Goal: Entertainment & Leisure: Consume media (video, audio)

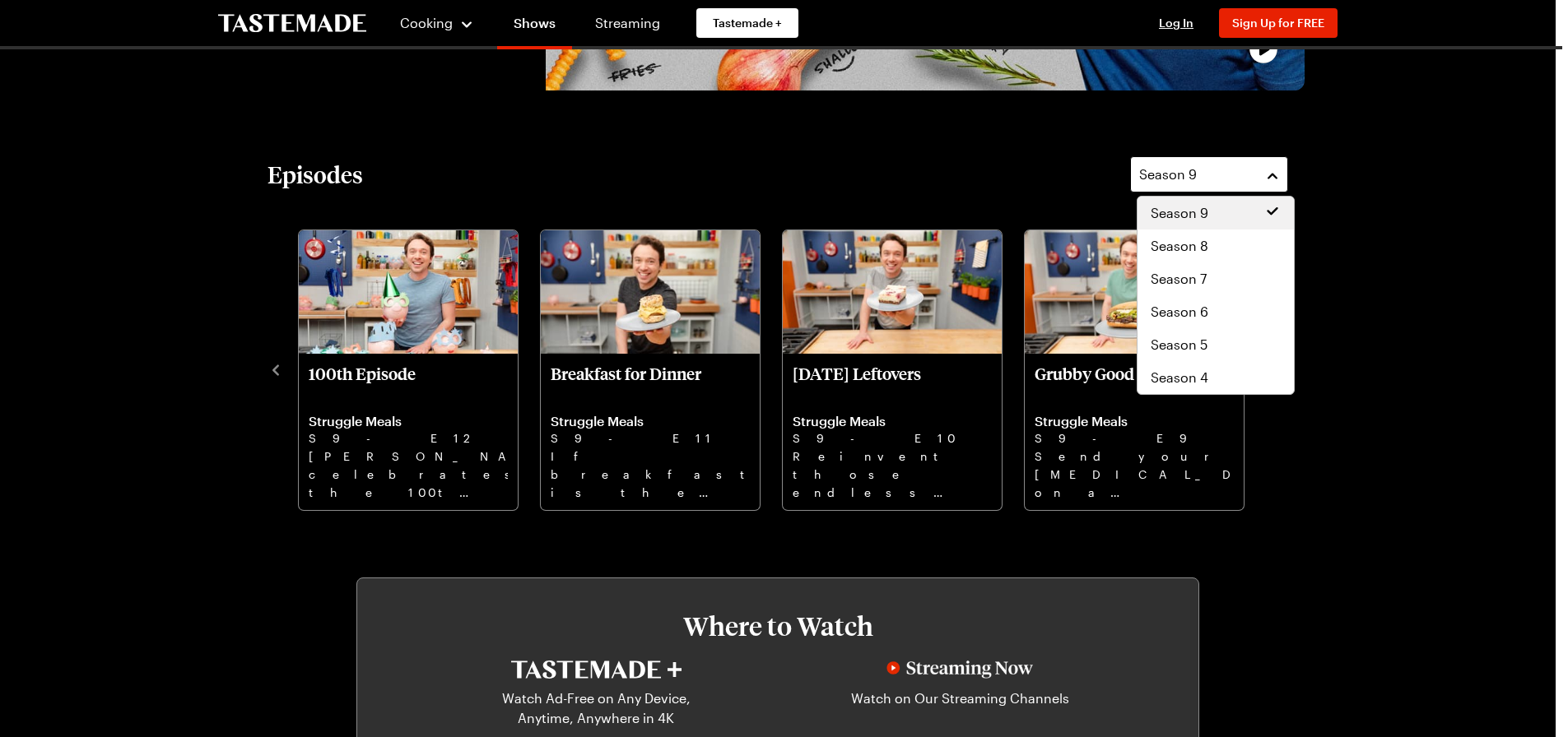
click at [1278, 188] on button "Season 9" at bounding box center [1208, 174] width 158 height 36
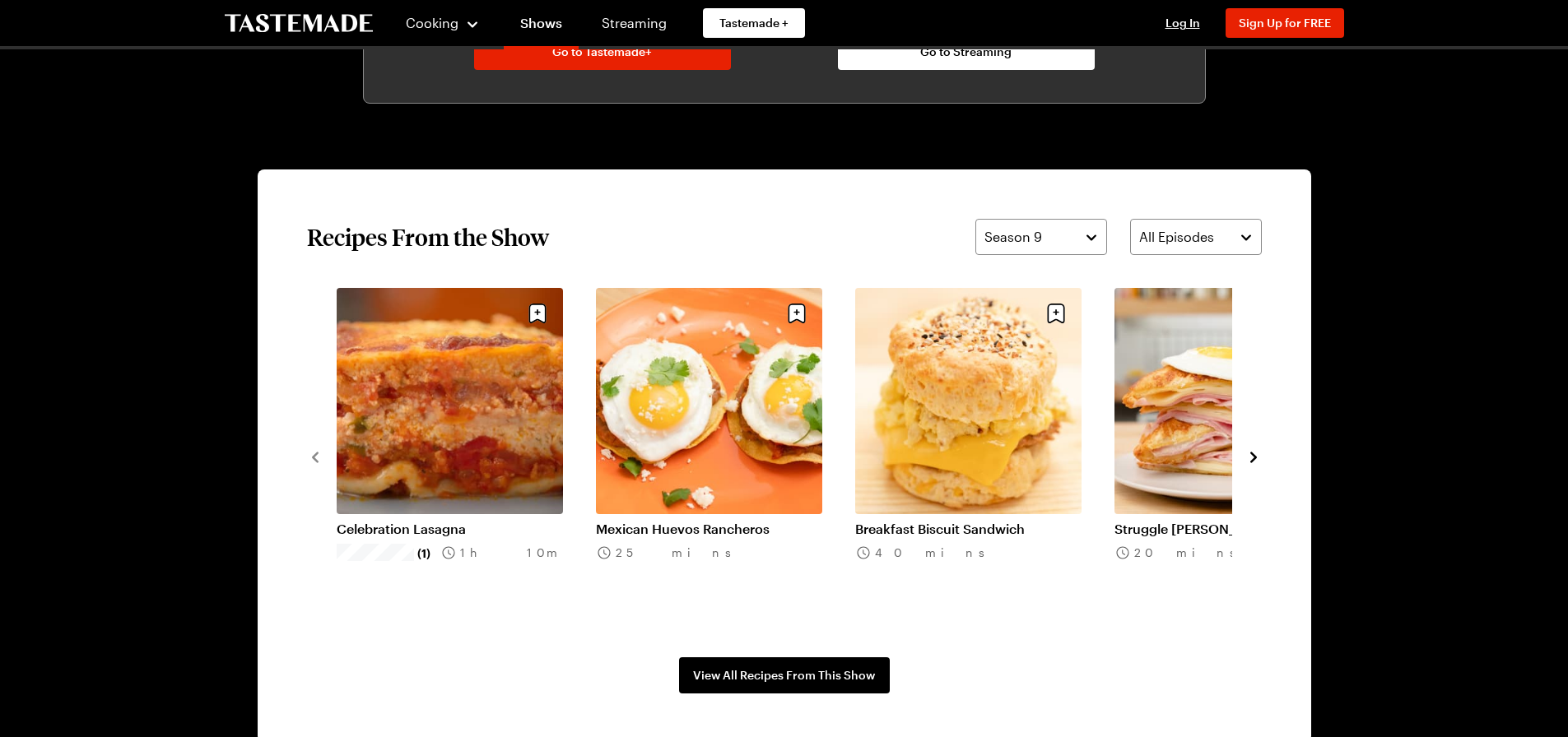
scroll to position [1152, 0]
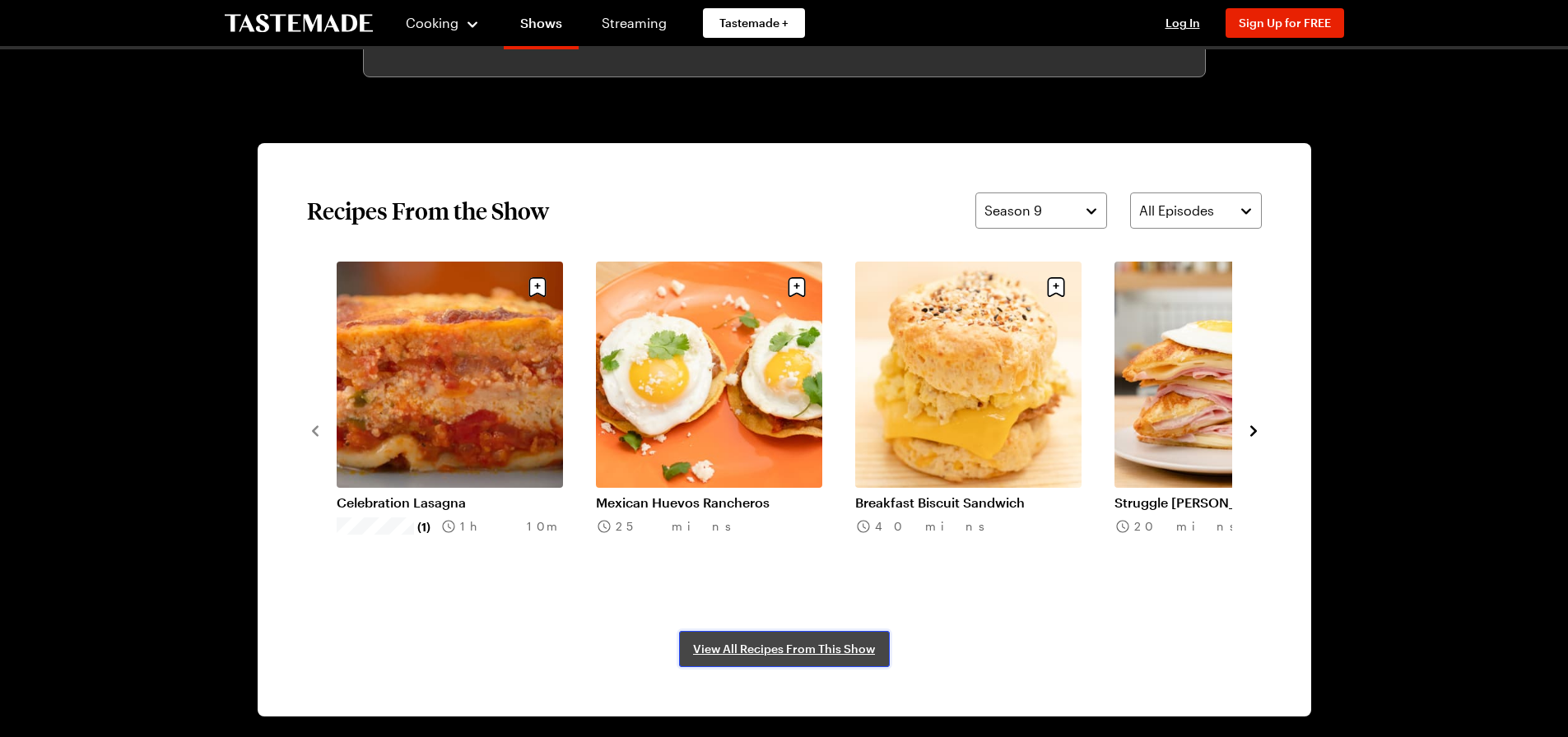
click at [753, 639] on link "View All Recipes From This Show" at bounding box center [784, 649] width 211 height 36
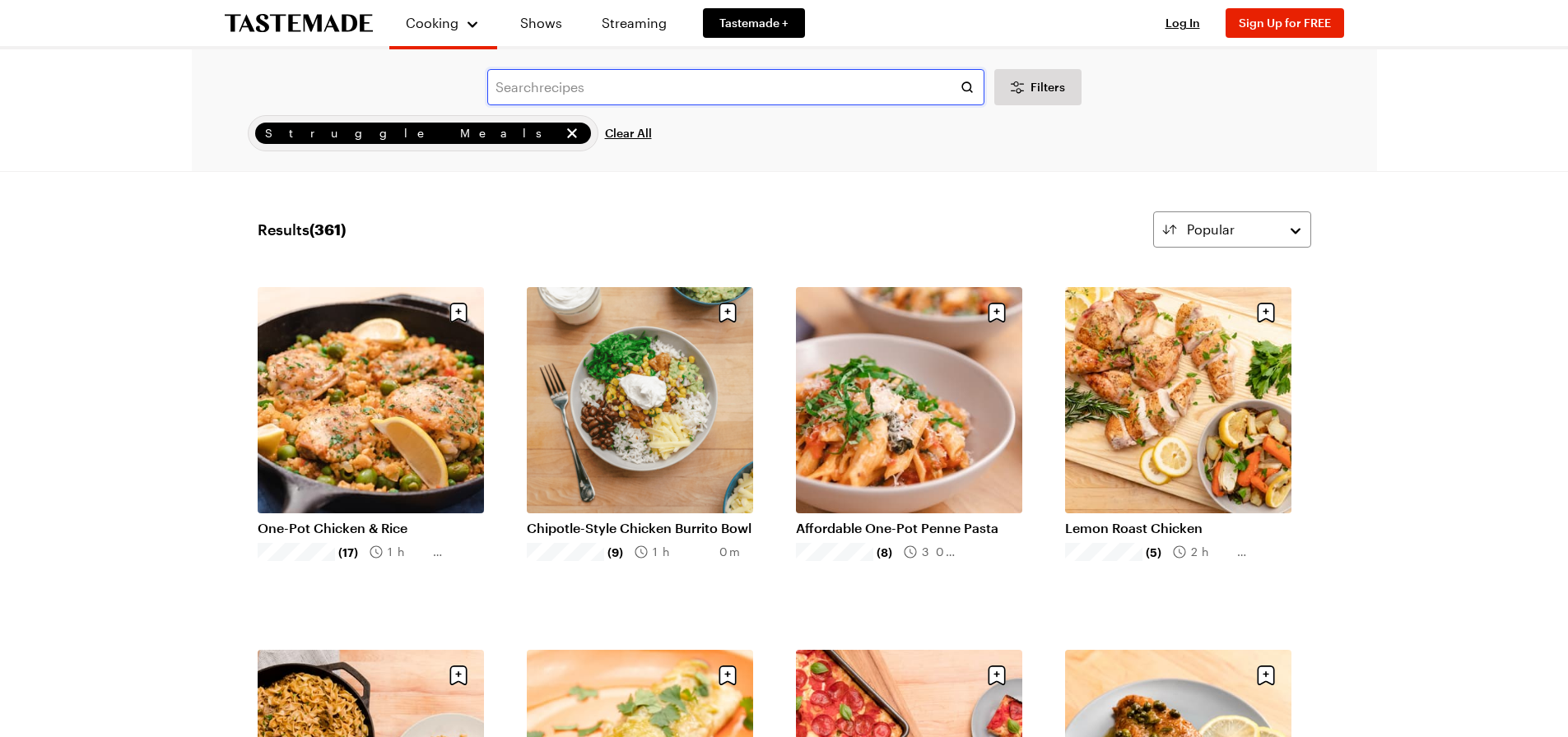
click at [696, 87] on input "text" at bounding box center [736, 86] width 497 height 36
type input "noodle"
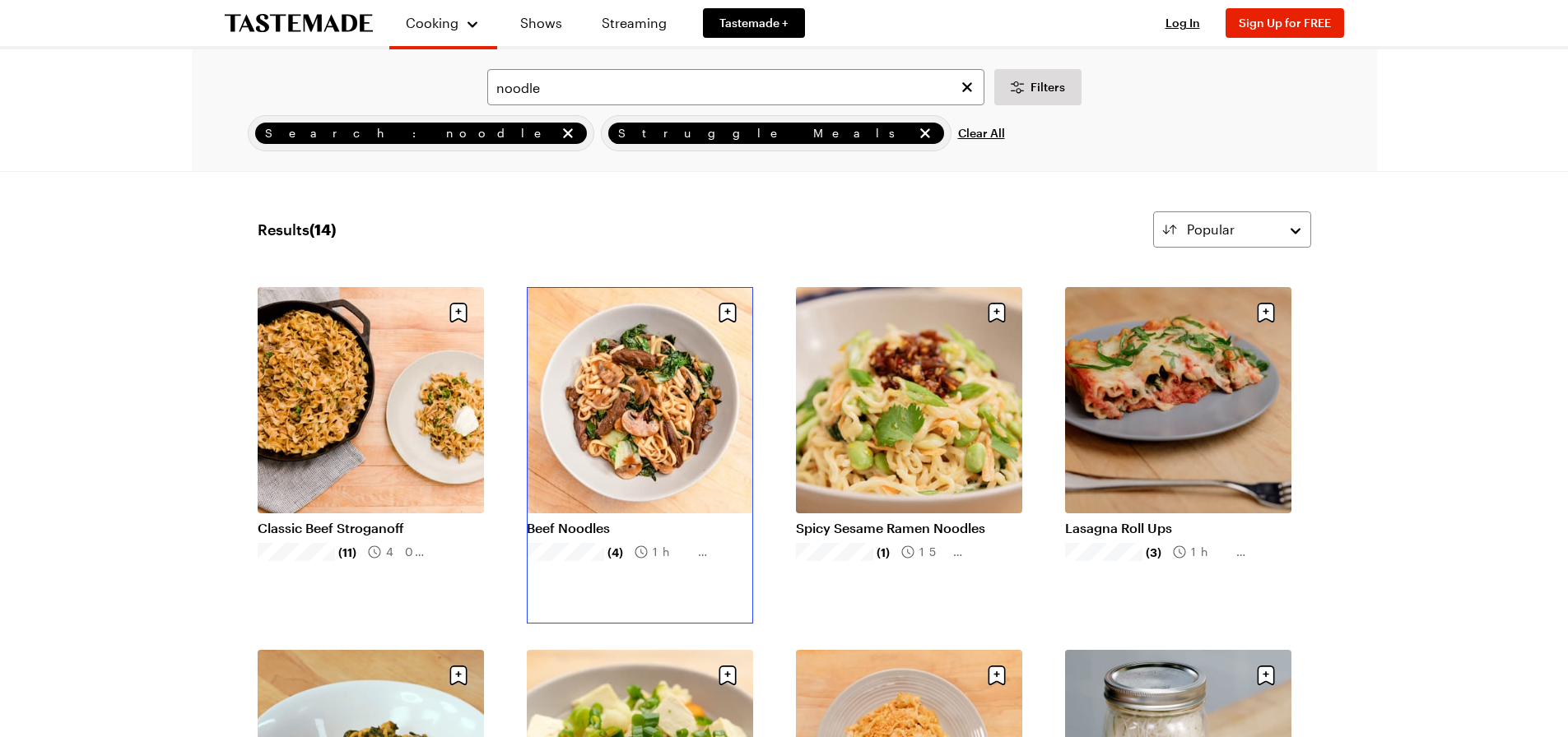
click at [653, 520] on link "Beef Noodles" at bounding box center [639, 527] width 226 height 17
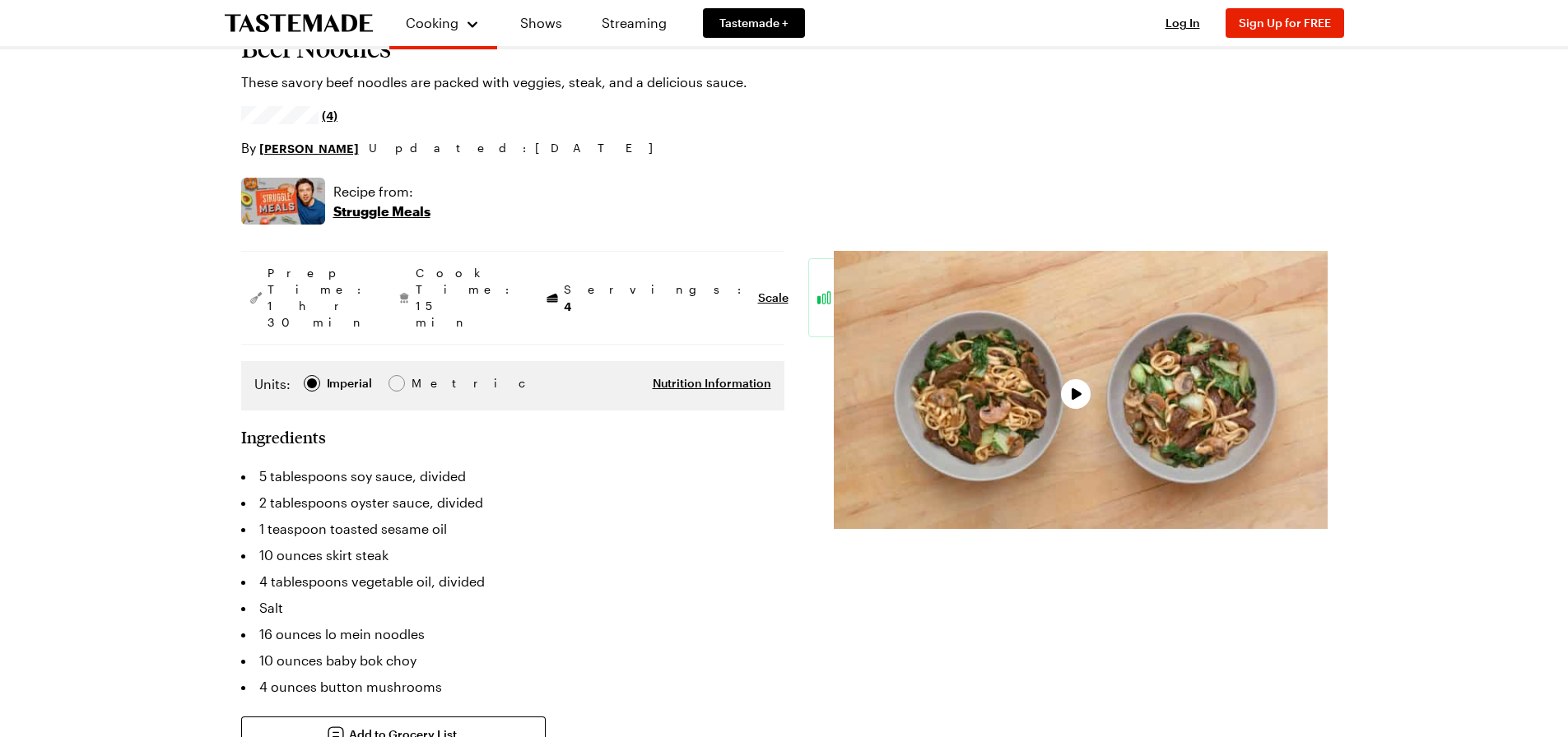
scroll to position [164, 0]
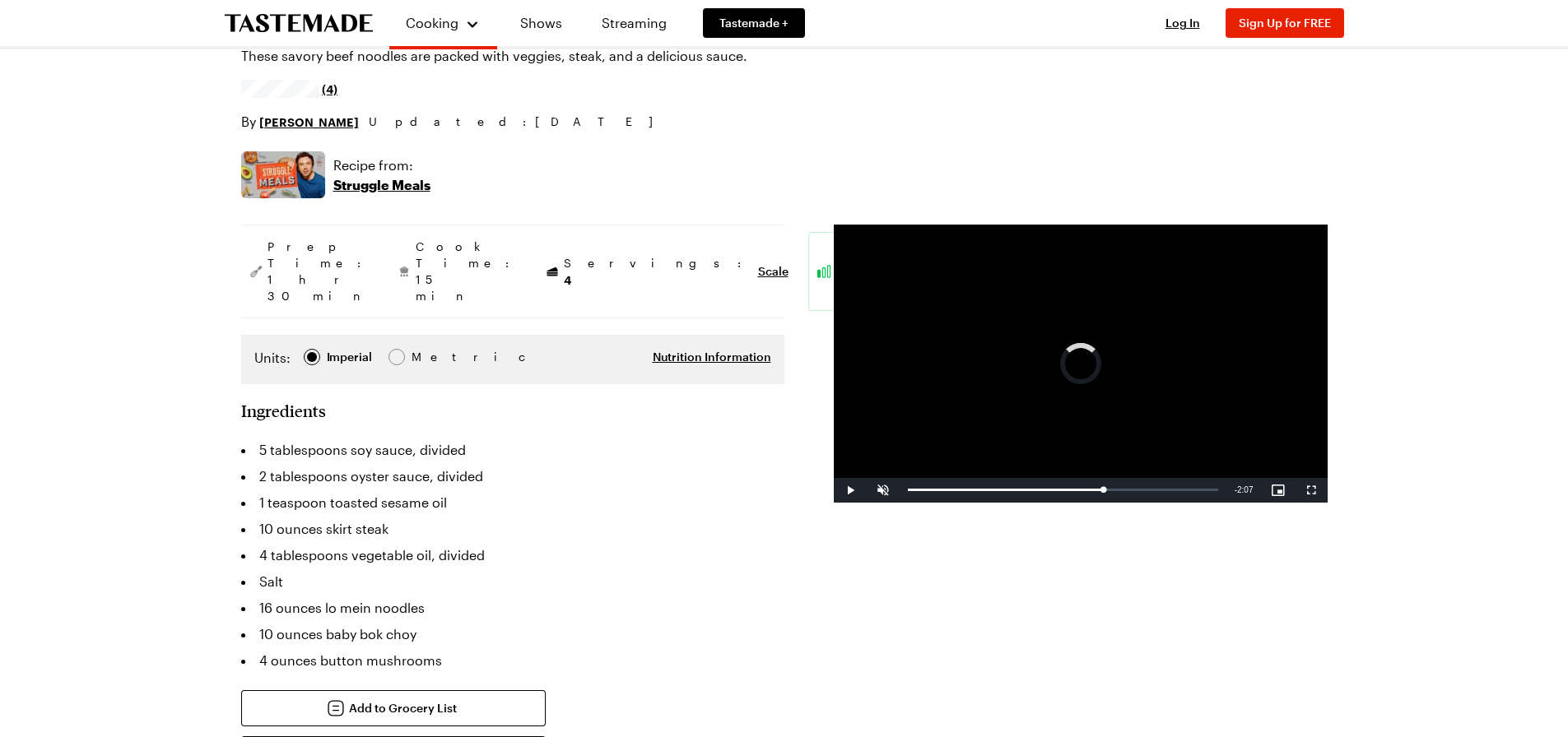
drag, startPoint x: 1105, startPoint y: 495, endPoint x: 845, endPoint y: 490, distance: 260.0
click at [845, 490] on div "Play Unmute Current Time 2:50 / Duration 4:40 Loaded : 0.00% 0:04 2:33 Stream T…" at bounding box center [1080, 490] width 494 height 24
click at [885, 490] on span "Video Player" at bounding box center [883, 490] width 33 height 0
click at [943, 484] on div "Loaded : 21.68% 0:33 0:33" at bounding box center [1063, 490] width 327 height 24
click at [846, 490] on span "Video Player" at bounding box center [850, 490] width 33 height 0
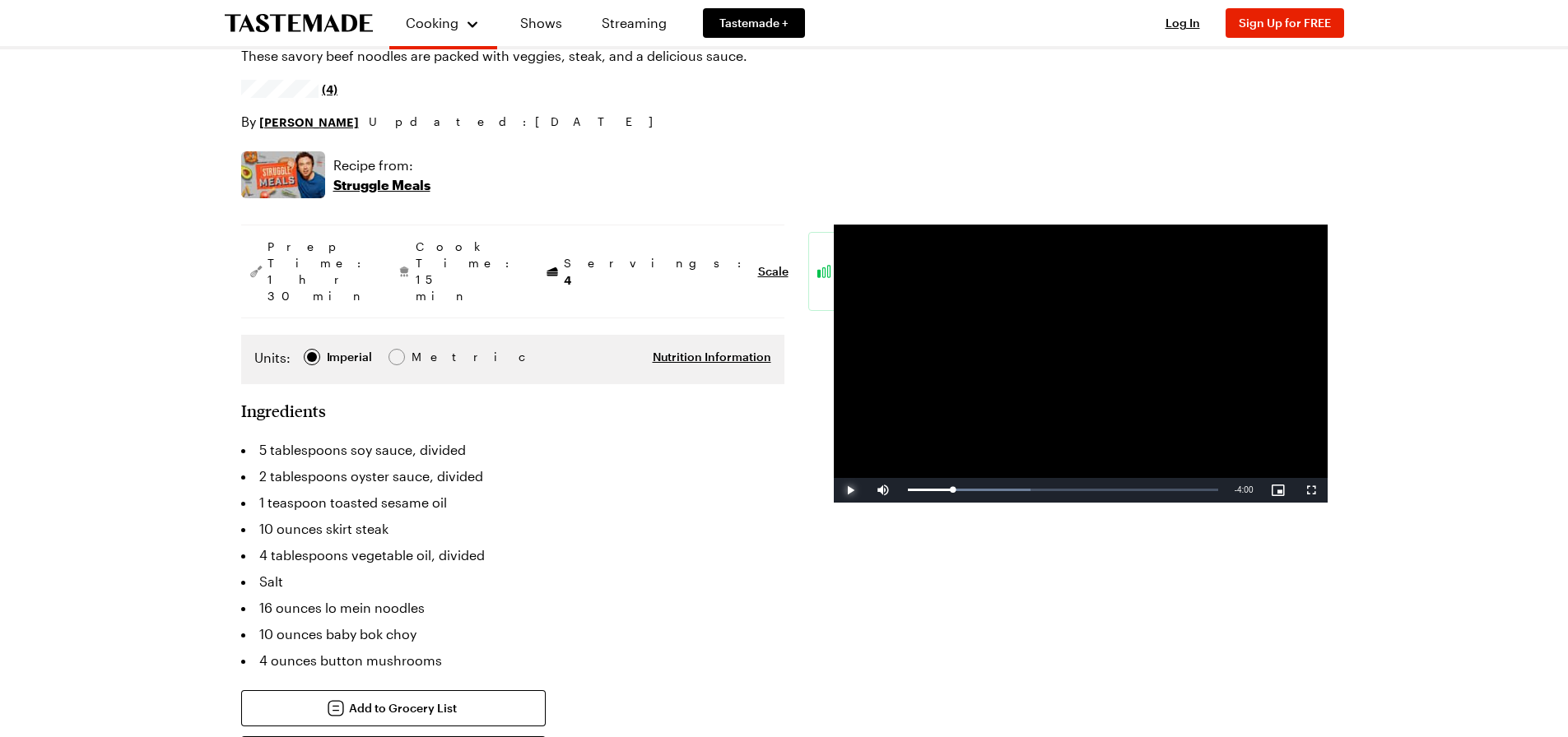
scroll to position [247, 0]
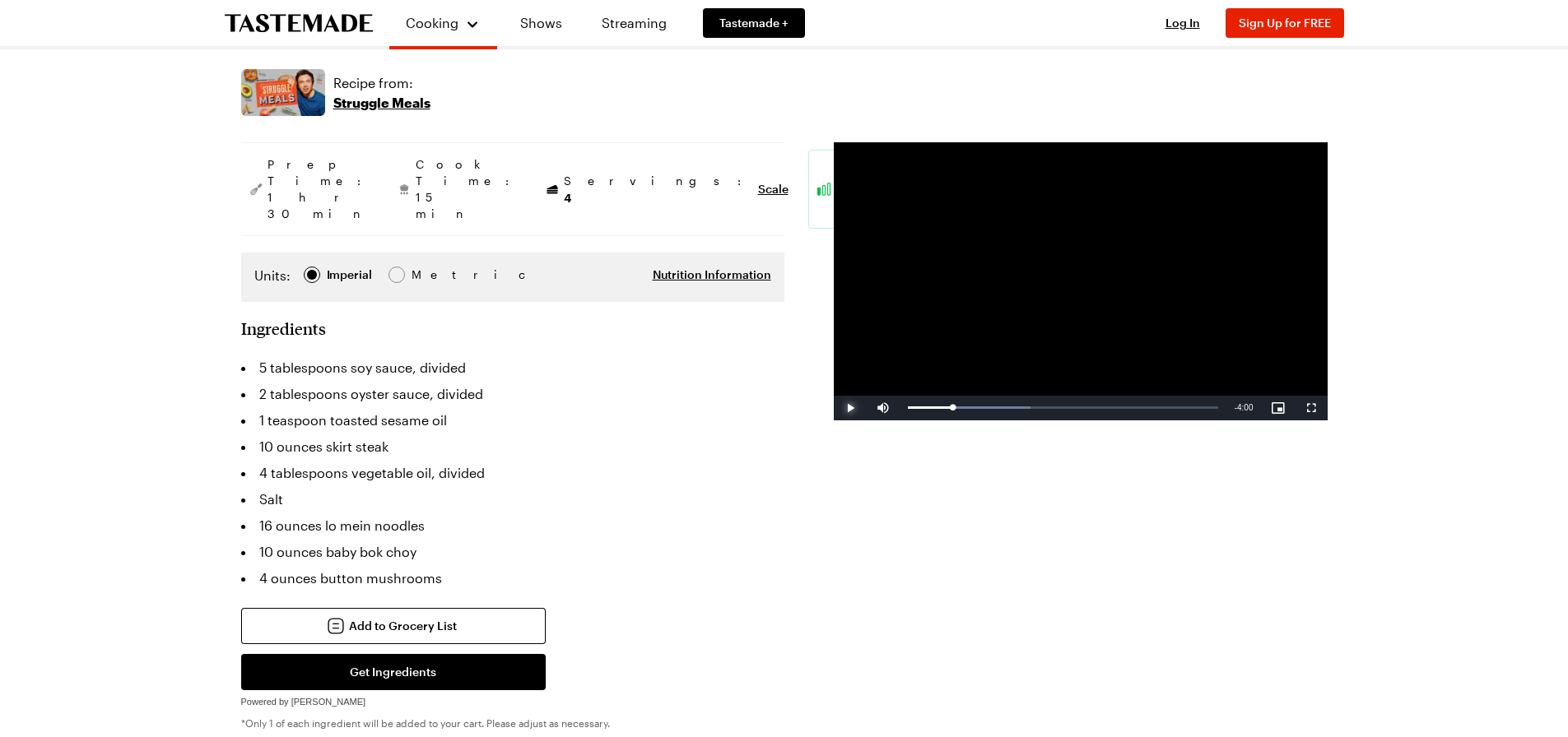
click at [853, 408] on span "Video Player" at bounding box center [850, 408] width 33 height 0
click at [937, 407] on div "0:27" at bounding box center [922, 407] width 31 height 4
drag, startPoint x: 933, startPoint y: 404, endPoint x: 926, endPoint y: 409, distance: 8.6
click at [926, 409] on div "Loaded : 39.53% 0:17 0:17" at bounding box center [1063, 408] width 327 height 24
click at [928, 409] on div "0:17" at bounding box center [917, 407] width 20 height 4
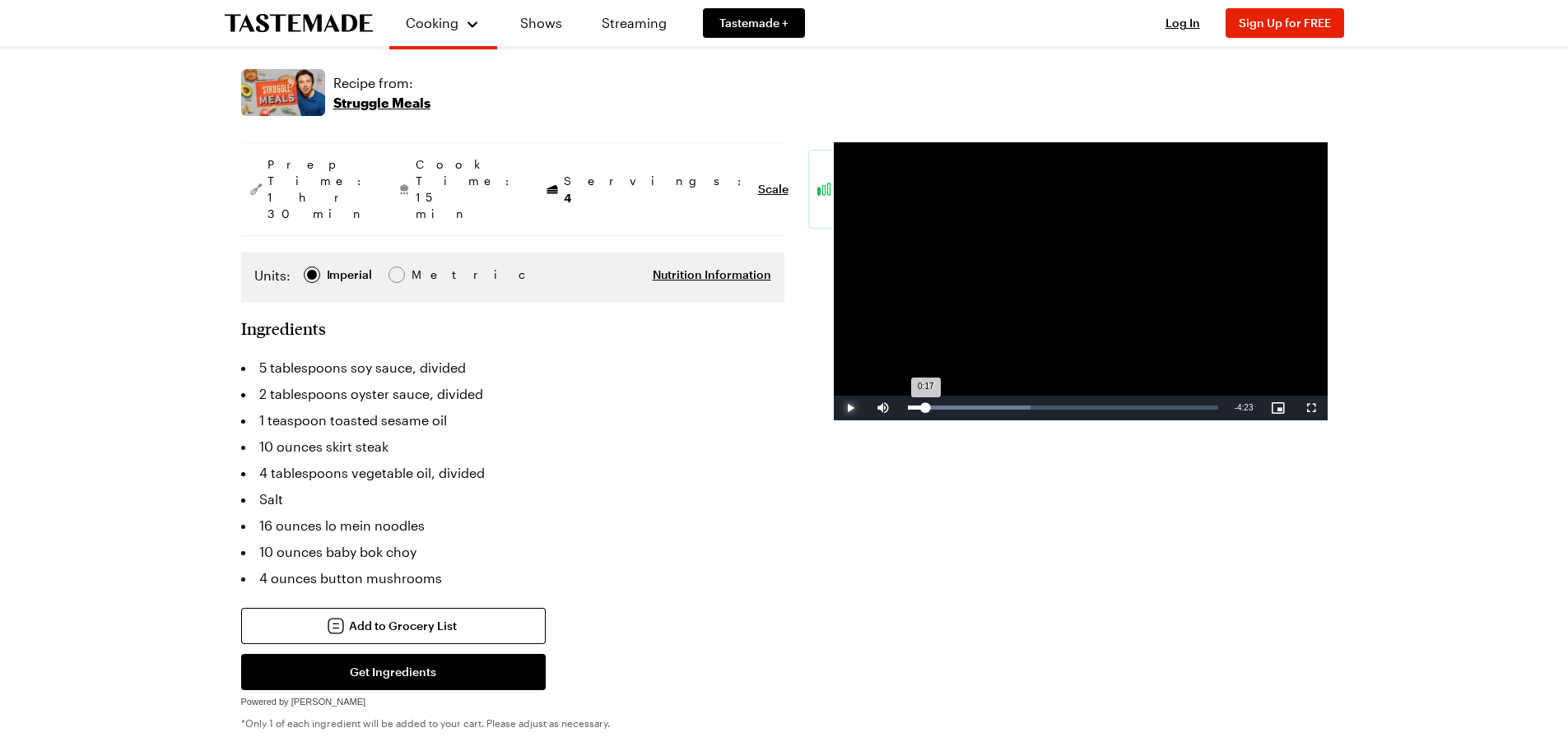
click at [926, 407] on div "0:17" at bounding box center [916, 407] width 18 height 4
click at [853, 408] on span "Video Player" at bounding box center [850, 408] width 33 height 0
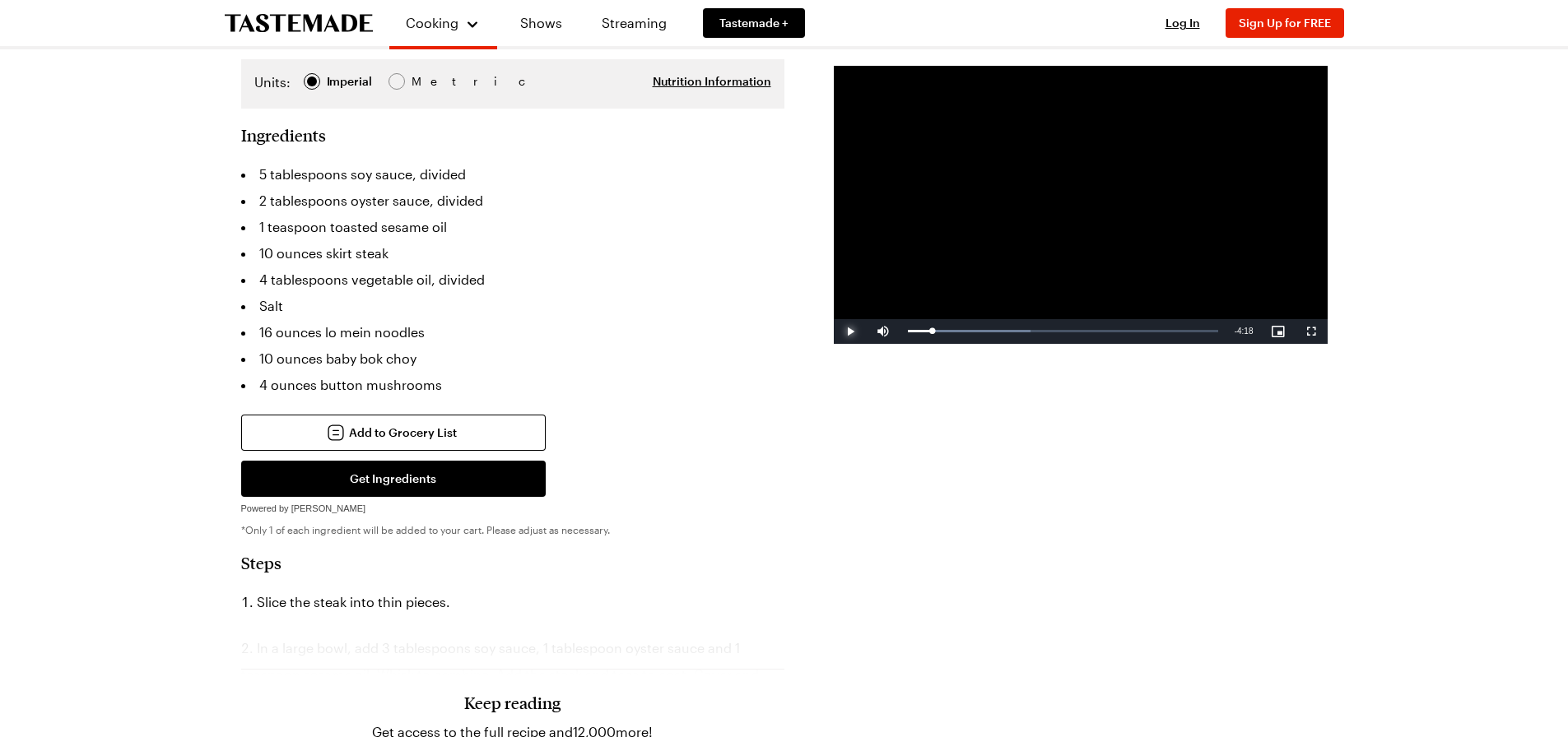
scroll to position [411, 0]
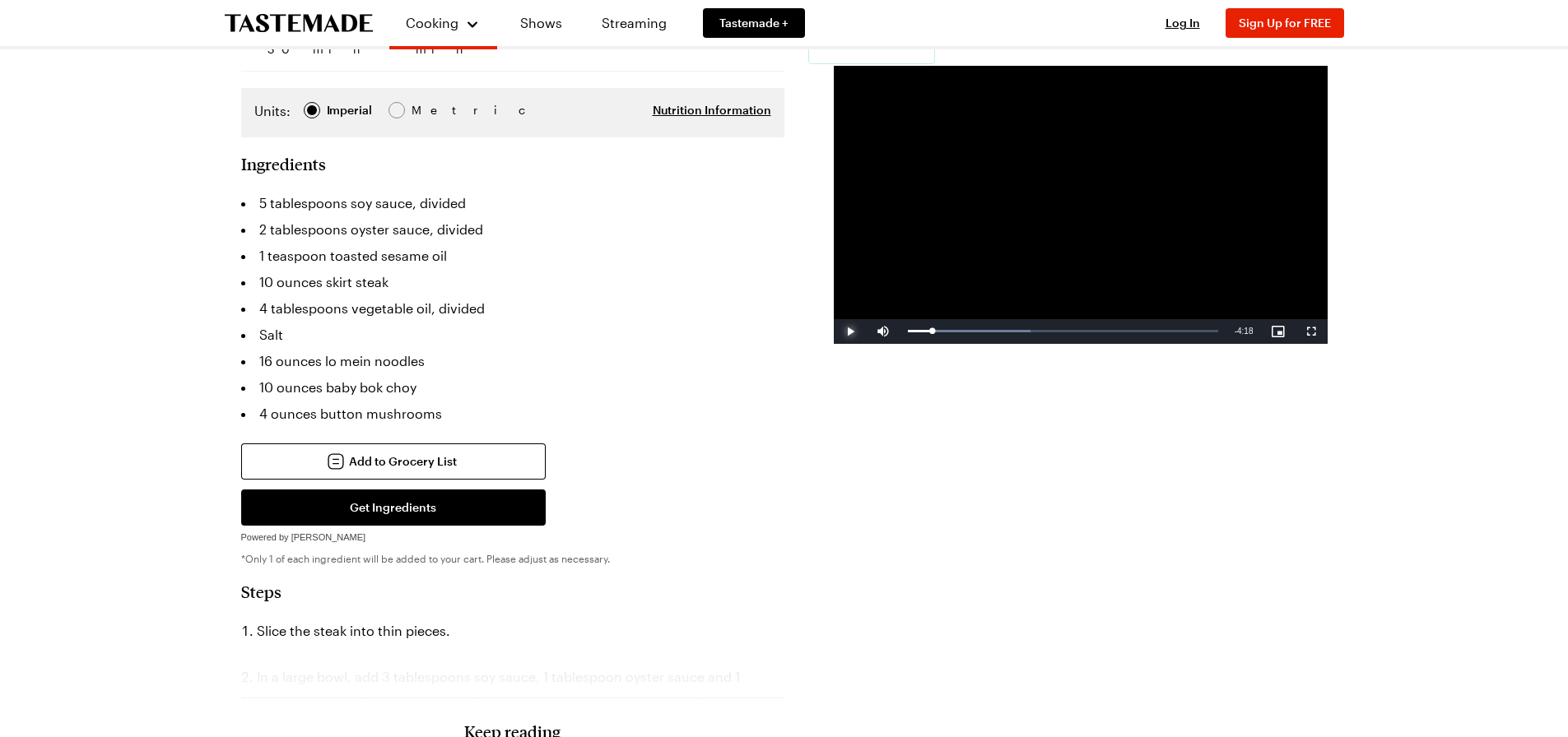
click at [845, 332] on span "Video Player" at bounding box center [850, 332] width 33 height 0
click at [1122, 162] on video "Video Player" at bounding box center [1080, 204] width 494 height 278
click at [852, 332] on span "Video Player" at bounding box center [850, 332] width 33 height 0
click at [991, 217] on video "Video Player" at bounding box center [1080, 204] width 494 height 278
